Goal: Task Accomplishment & Management: Manage account settings

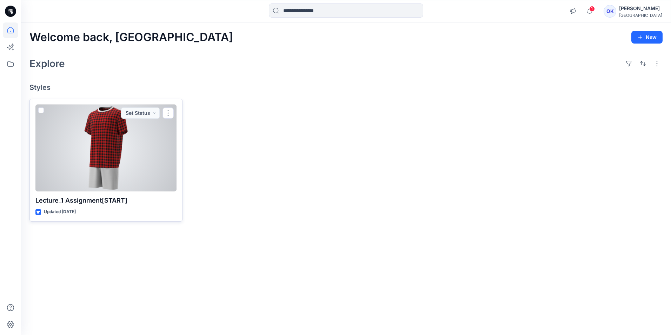
click at [110, 144] on div at bounding box center [105, 148] width 141 height 87
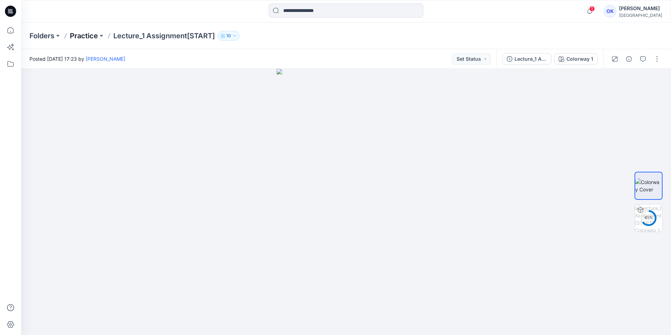
click at [87, 34] on p "Practice" at bounding box center [84, 36] width 28 height 10
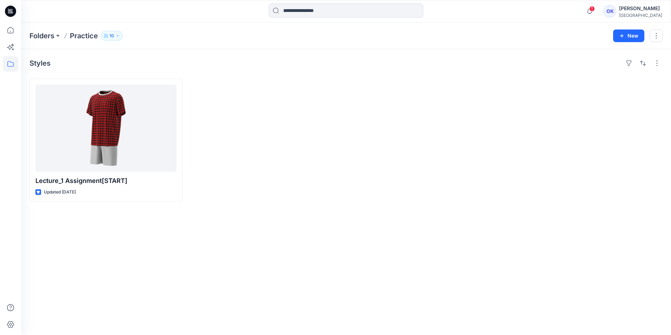
click at [120, 35] on icon "button" at bounding box center [118, 36] width 4 height 4
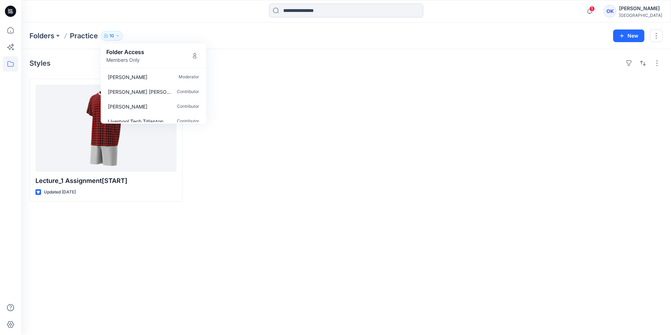
click at [268, 77] on div "Styles Lecture_1 Assignment[START] Updated [DATE]" at bounding box center [346, 192] width 650 height 286
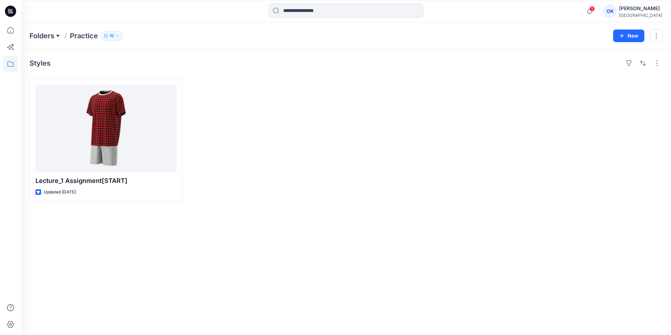
click at [58, 35] on button at bounding box center [57, 36] width 7 height 10
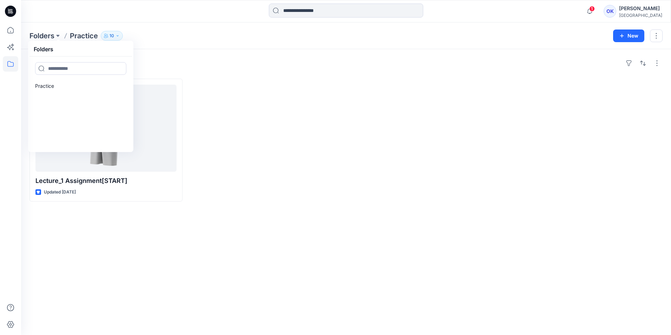
click at [203, 64] on div "Styles" at bounding box center [345, 63] width 633 height 11
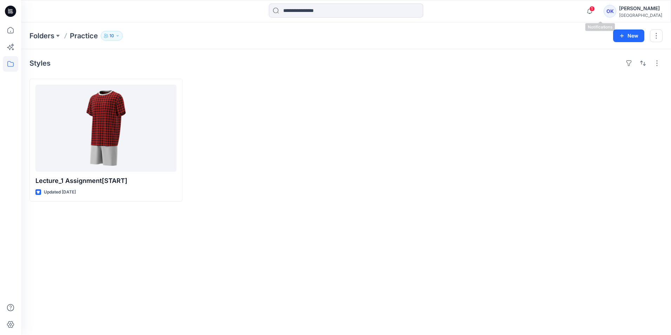
click at [608, 9] on div "1 Notifications Your style Lecture_1 Assignment[START] is ready [DATE] 17:24 [P…" at bounding box center [623, 11] width 80 height 15
click at [597, 10] on icon "button" at bounding box center [589, 11] width 13 height 14
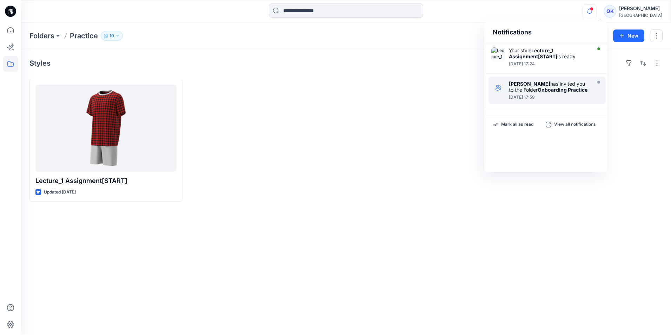
click at [549, 83] on div "[PERSON_NAME] has invited you to the Folder Onboarding Practice" at bounding box center [549, 87] width 81 height 12
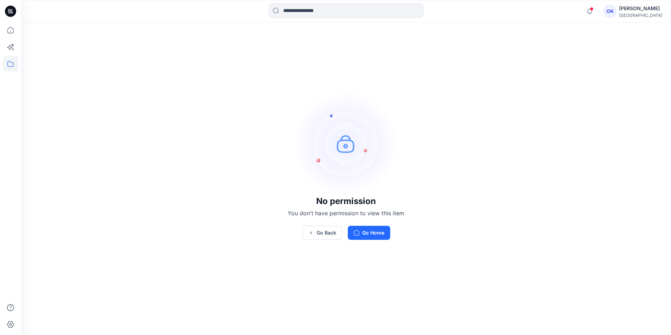
click at [644, 11] on div "[PERSON_NAME]" at bounding box center [640, 8] width 43 height 8
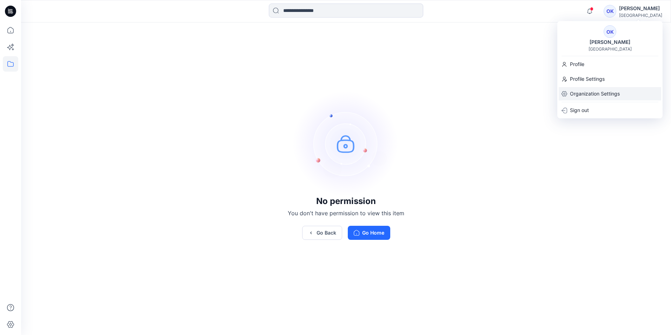
click at [568, 94] on div "Organization Settings" at bounding box center [610, 93] width 103 height 13
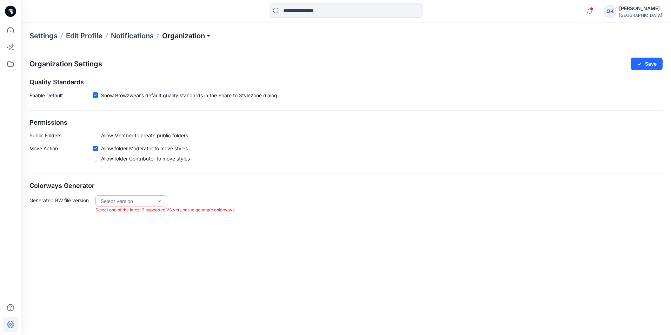
click at [181, 39] on p "Organization" at bounding box center [186, 36] width 49 height 10
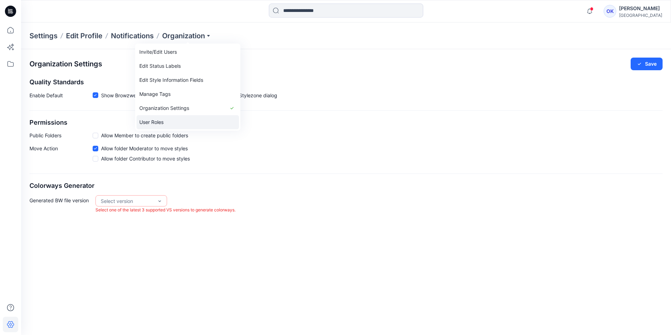
click at [159, 118] on link "User Roles" at bounding box center [188, 122] width 103 height 14
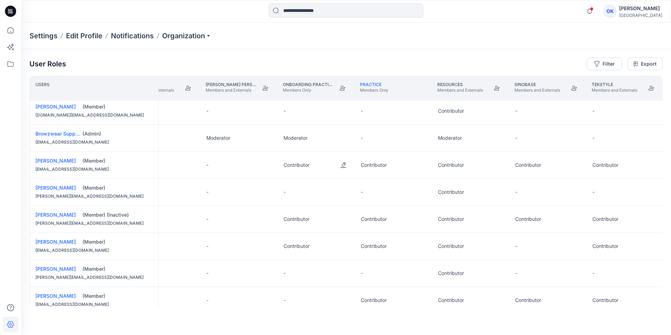
scroll to position [0, 421]
